Goal: Information Seeking & Learning: Learn about a topic

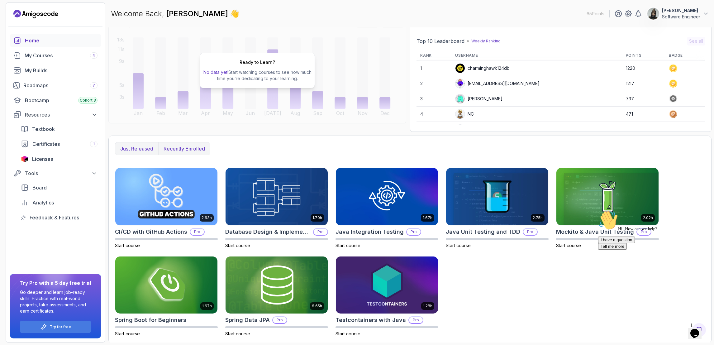
click at [175, 152] on button "Recently enrolled" at bounding box center [184, 148] width 52 height 12
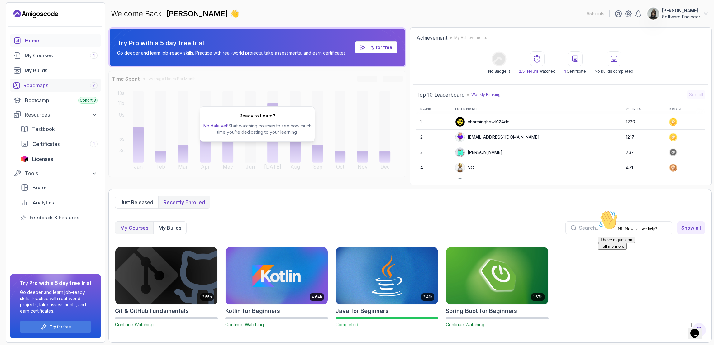
click at [73, 82] on div "Roadmaps 7" at bounding box center [60, 85] width 74 height 7
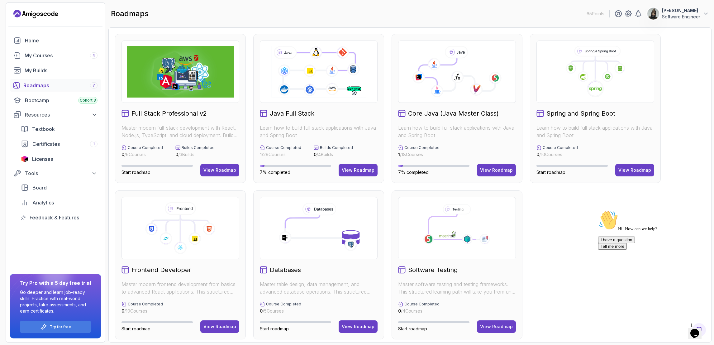
click at [646, 178] on div "Spring and Spring Boot Learn how to build full stack applications with Java and…" at bounding box center [595, 108] width 131 height 149
click at [634, 169] on div "View Roadmap" at bounding box center [634, 170] width 33 height 6
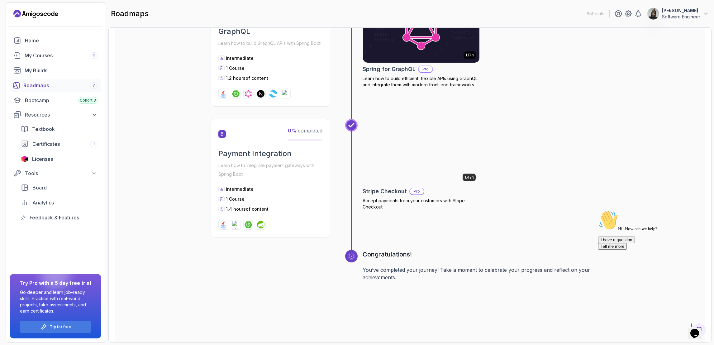
scroll to position [951, 0]
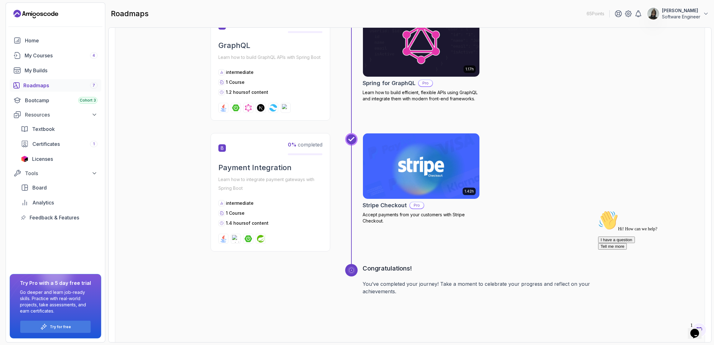
drag, startPoint x: 490, startPoint y: 170, endPoint x: 482, endPoint y: 169, distance: 7.2
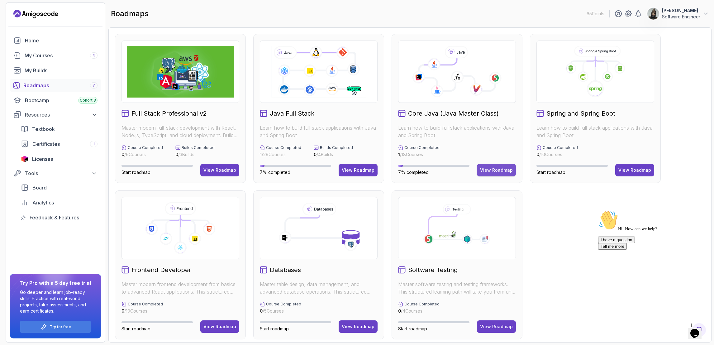
click at [491, 167] on div "View Roadmap" at bounding box center [496, 170] width 33 height 6
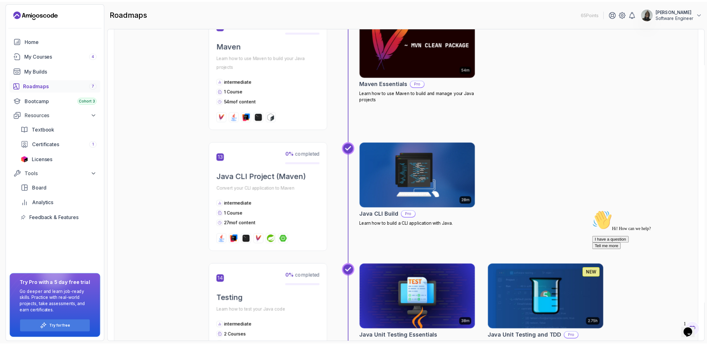
scroll to position [1634, 0]
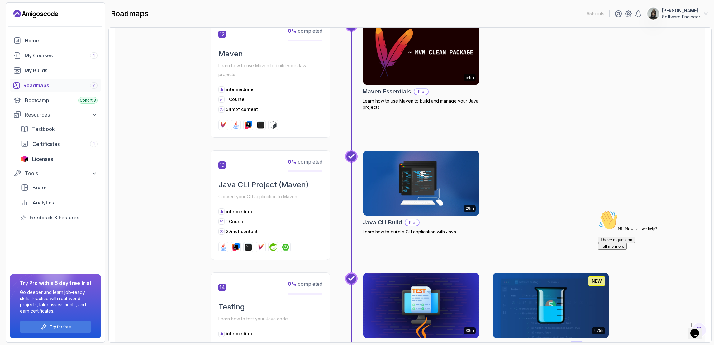
click at [41, 11] on icon "Landing page" at bounding box center [35, 14] width 45 height 10
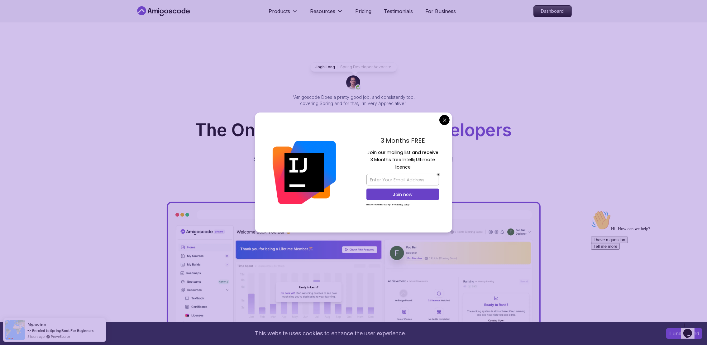
click at [444, 115] on div "3 Months FREE Join our mailing list and receive 3 Months free Intellij Ultimate…" at bounding box center [402, 172] width 99 height 120
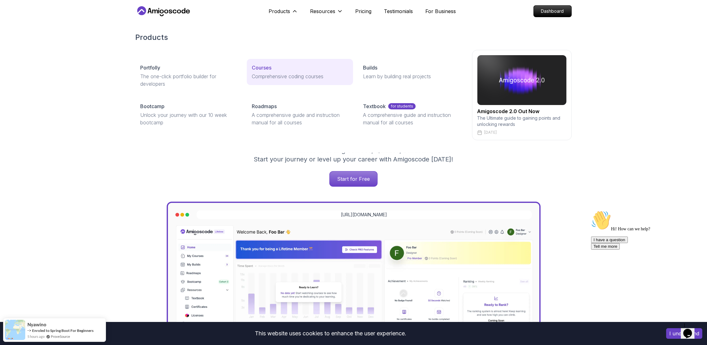
click at [277, 71] on div "Courses" at bounding box center [300, 67] width 96 height 7
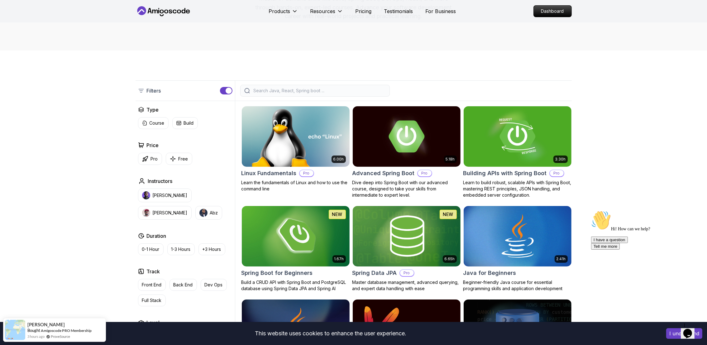
scroll to position [93, 0]
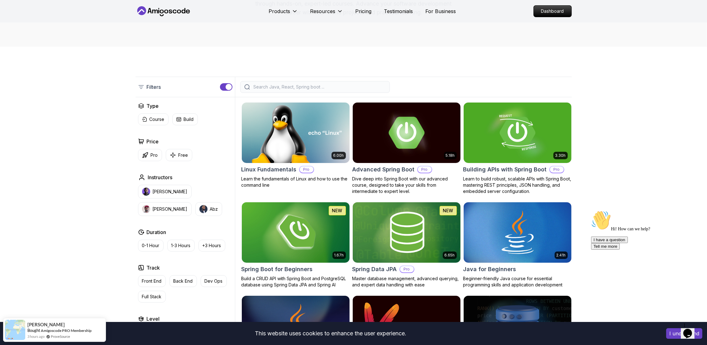
click at [360, 83] on div at bounding box center [315, 87] width 150 height 12
click at [346, 88] on input "search" at bounding box center [318, 87] width 133 height 6
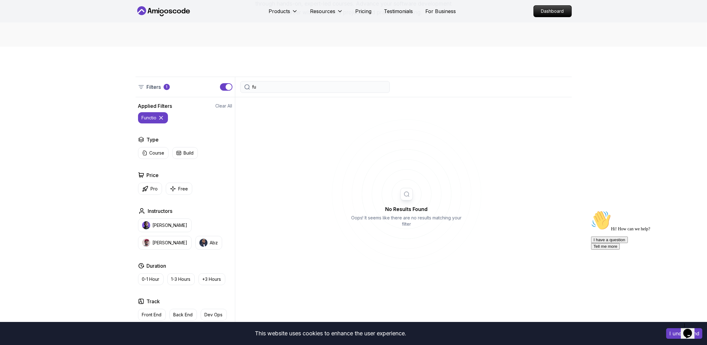
type input "f"
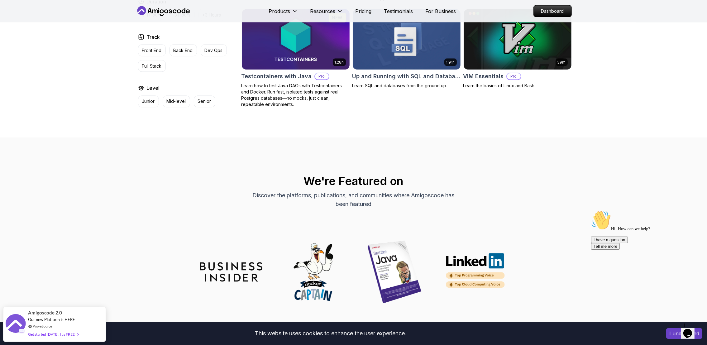
scroll to position [1682, 0]
